Goal: Find specific page/section: Find specific page/section

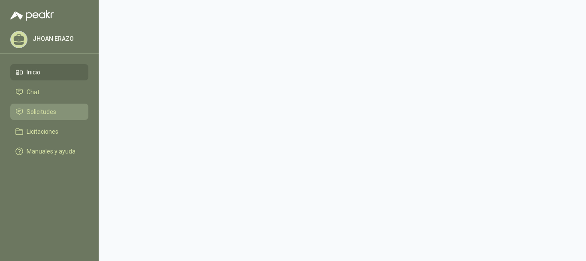
click at [33, 107] on span "Solicitudes" at bounding box center [42, 111] width 30 height 9
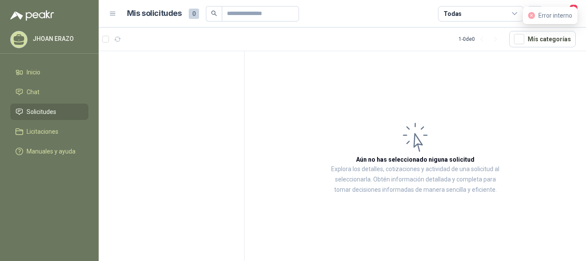
click at [530, 15] on icon "close-circle" at bounding box center [532, 15] width 7 height 7
click at [43, 107] on span "Solicitudes" at bounding box center [42, 111] width 30 height 9
click at [50, 112] on span "Solicitudes" at bounding box center [42, 111] width 30 height 9
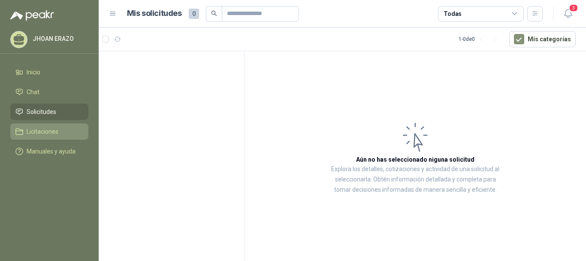
click at [41, 134] on span "Licitaciones" at bounding box center [43, 131] width 32 height 9
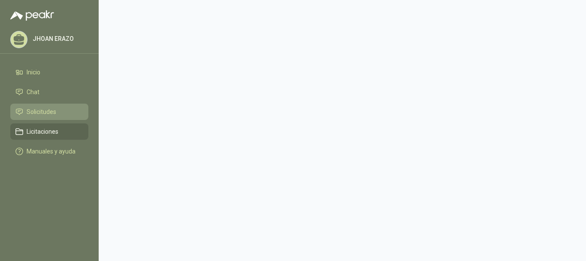
click at [45, 112] on span "Solicitudes" at bounding box center [42, 111] width 30 height 9
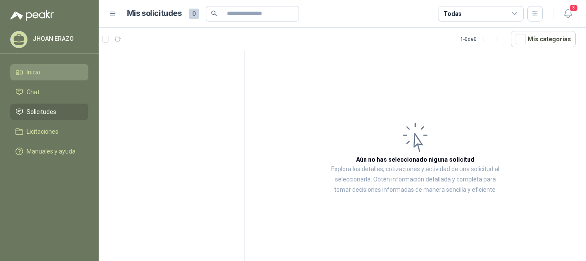
click at [63, 77] on link "Inicio" at bounding box center [49, 72] width 78 height 16
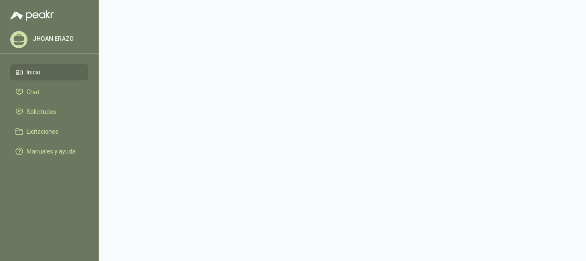
click at [63, 41] on p "[PERSON_NAME]" at bounding box center [60, 39] width 54 height 6
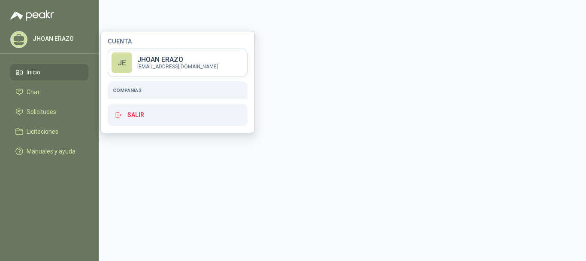
click at [63, 41] on p "[PERSON_NAME]" at bounding box center [60, 39] width 54 height 6
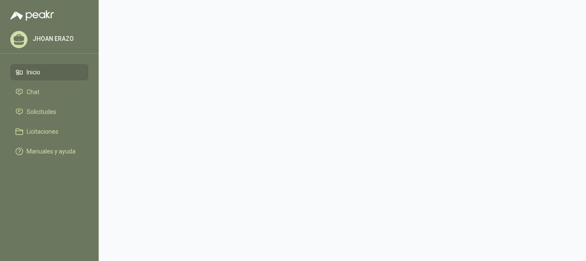
click at [57, 55] on menu "[PERSON_NAME] Inicio Chat Solicitudes Licitaciones Manuales y ayuda" at bounding box center [49, 130] width 99 height 261
